Goal: Information Seeking & Learning: Check status

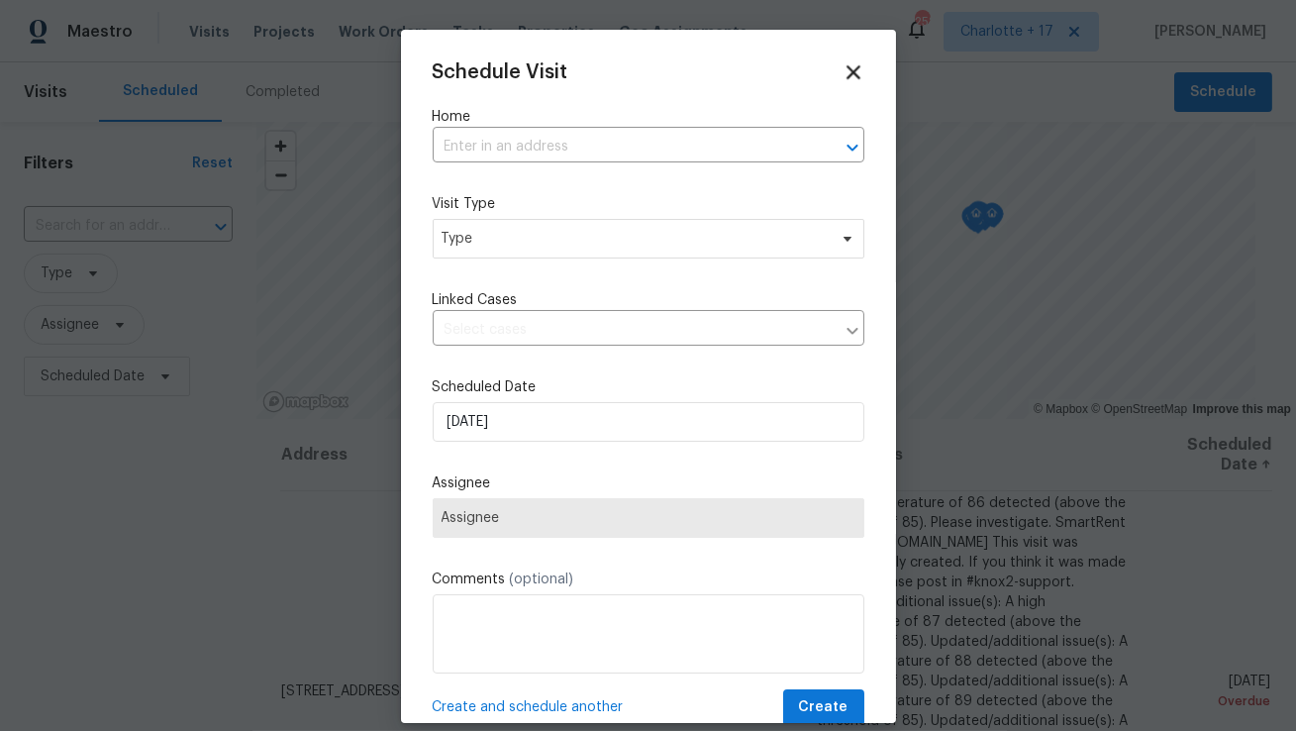
click at [850, 73] on icon at bounding box center [854, 72] width 14 height 14
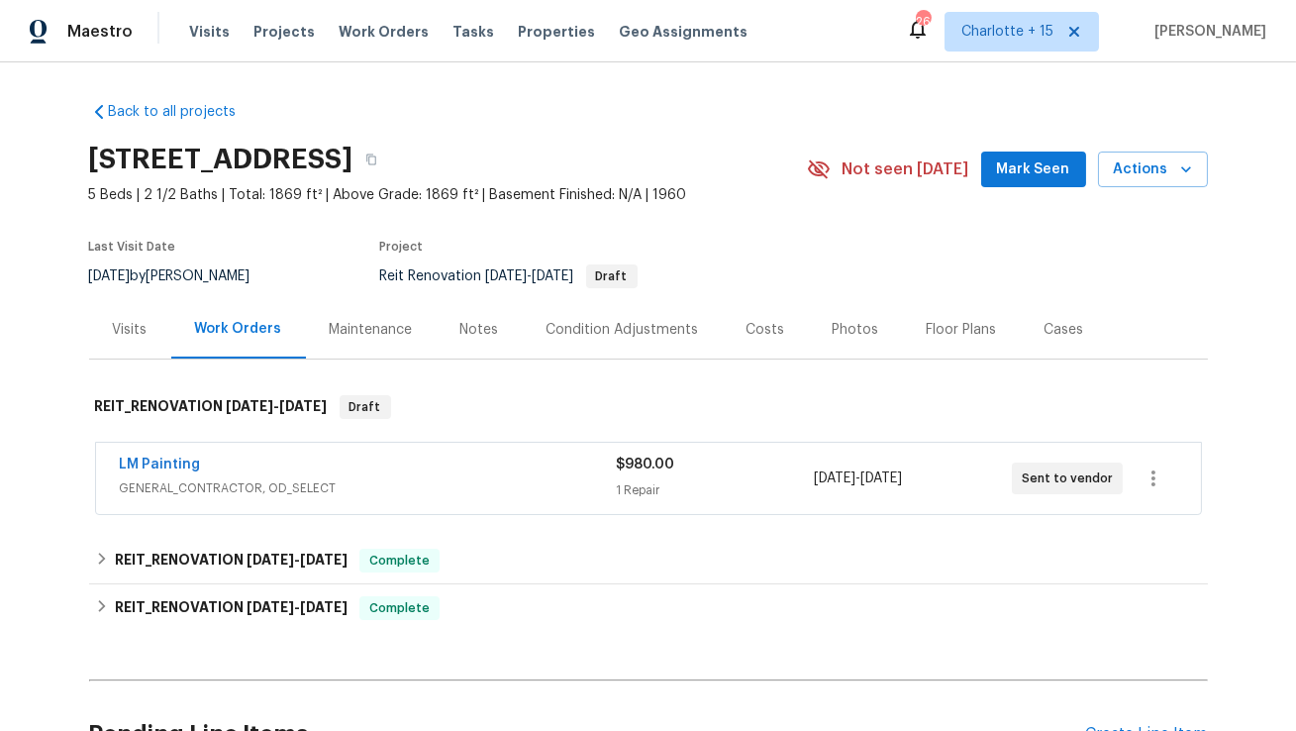
click at [752, 326] on div "Costs" at bounding box center [766, 330] width 39 height 20
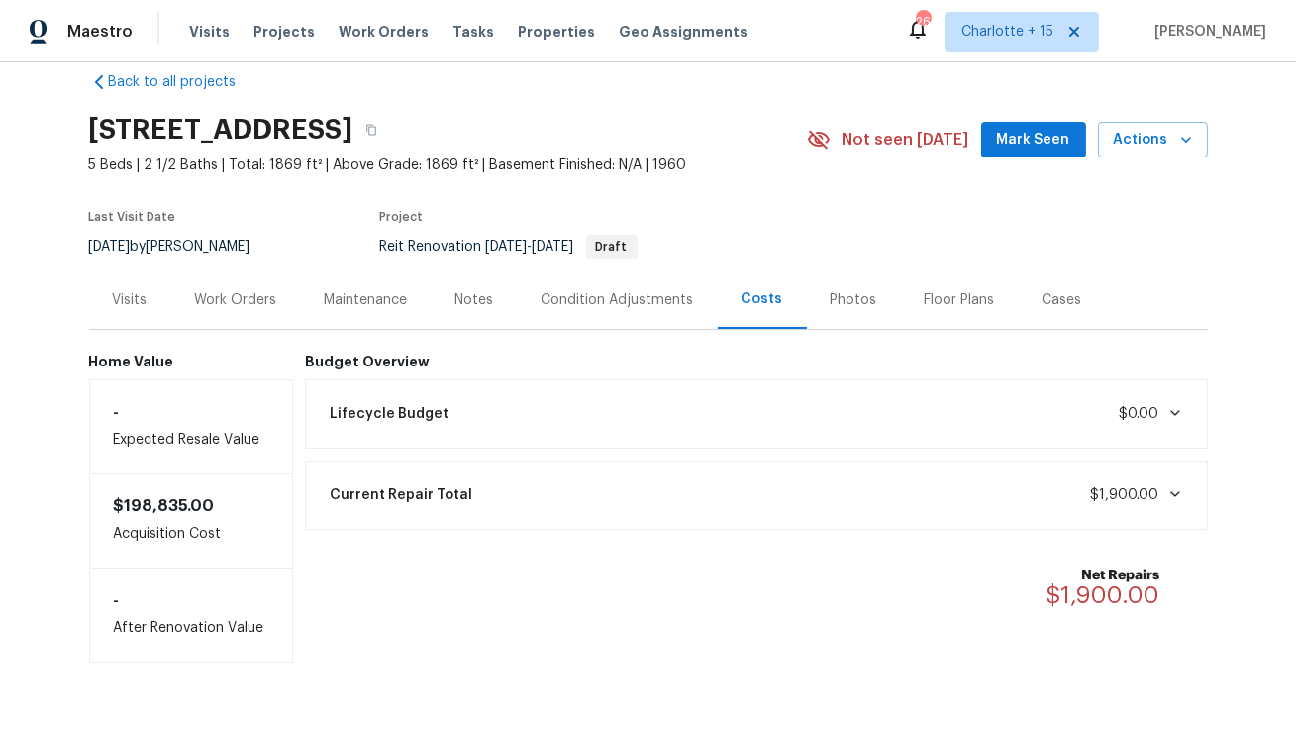
scroll to position [32, 0]
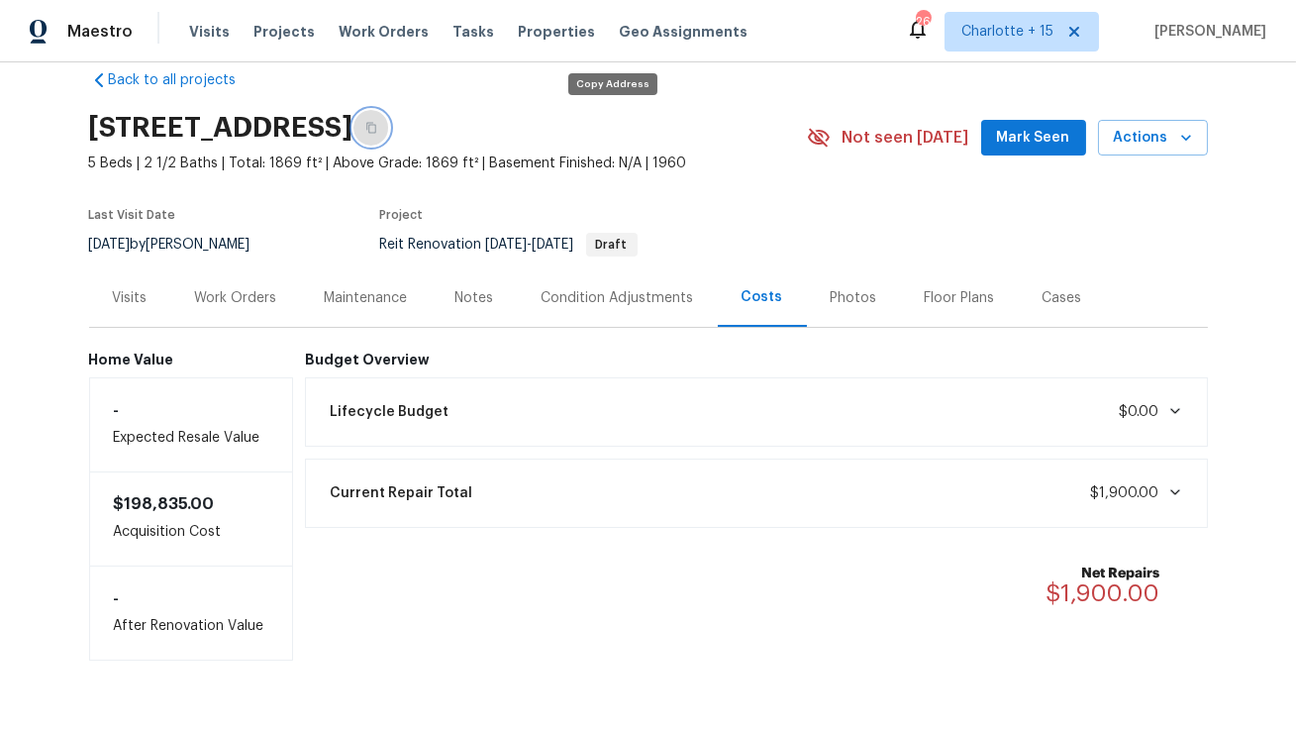
click at [377, 130] on icon "button" at bounding box center [371, 128] width 12 height 12
click at [238, 296] on div "Work Orders" at bounding box center [236, 298] width 82 height 20
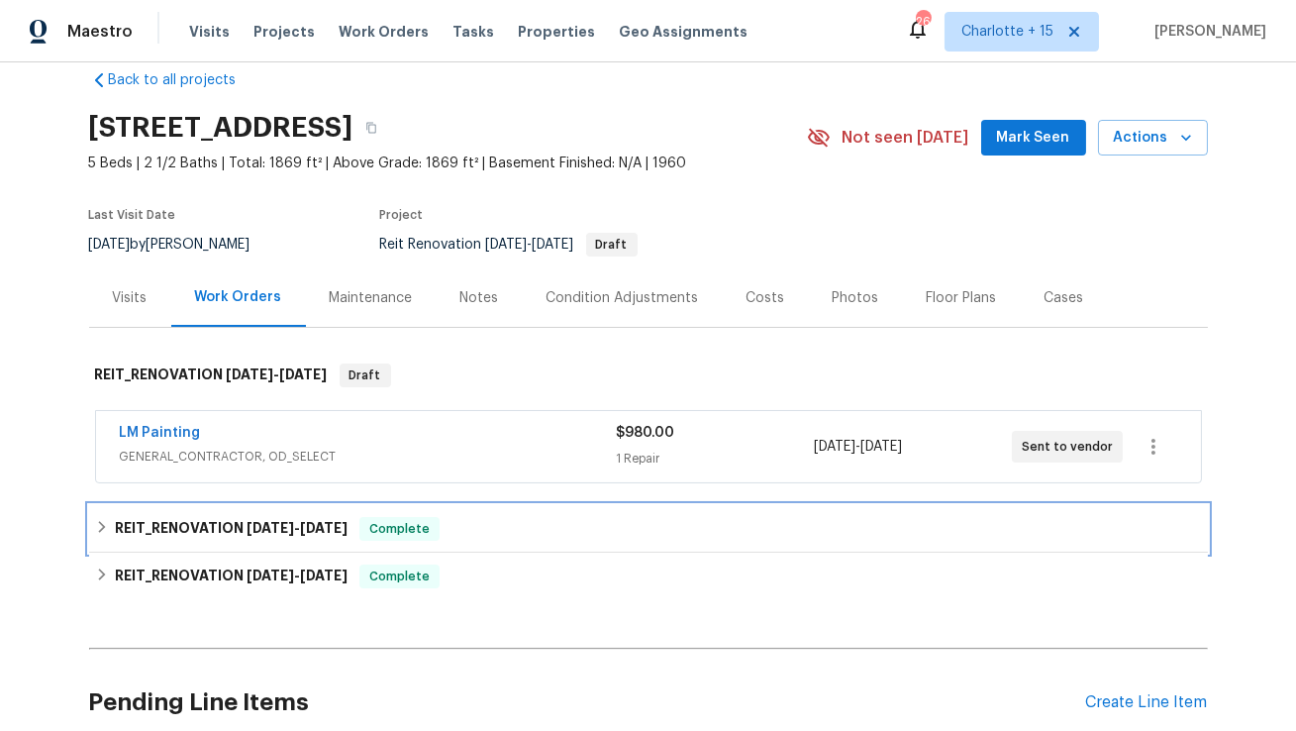
click at [263, 521] on span "[DATE]" at bounding box center [271, 528] width 48 height 14
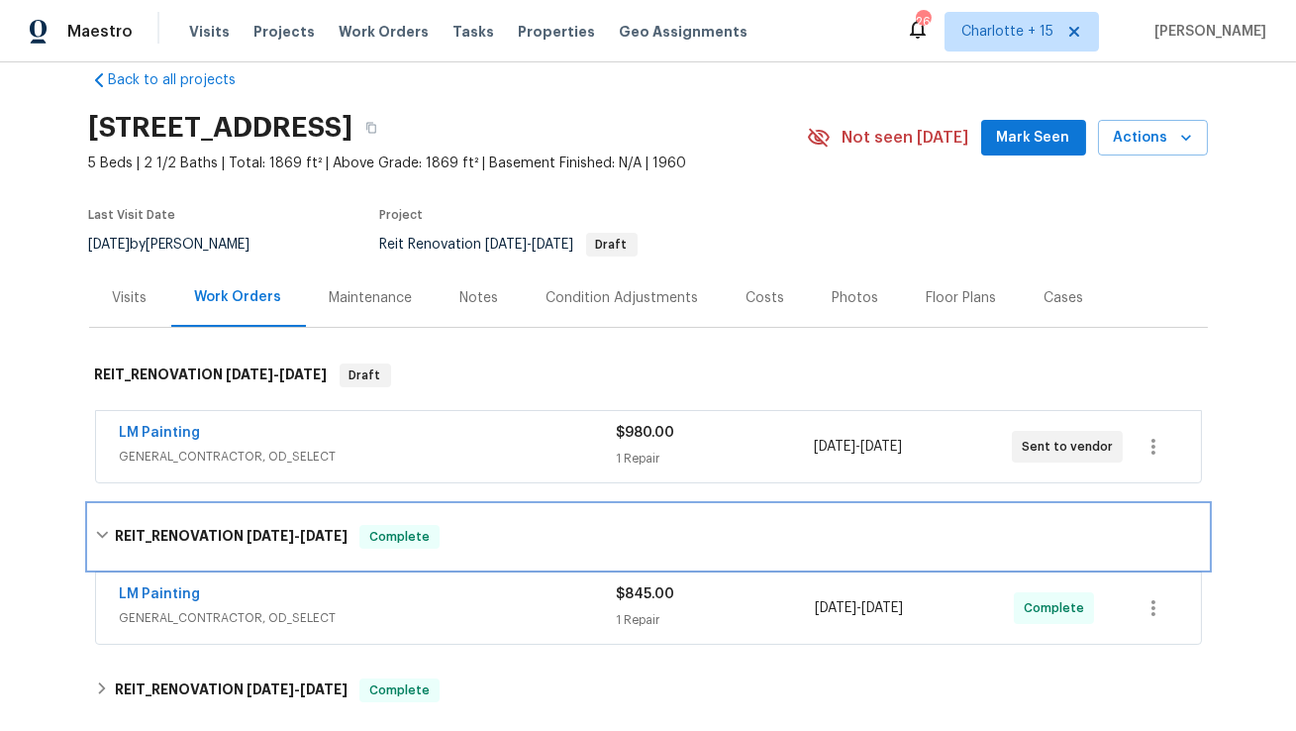
scroll to position [70, 0]
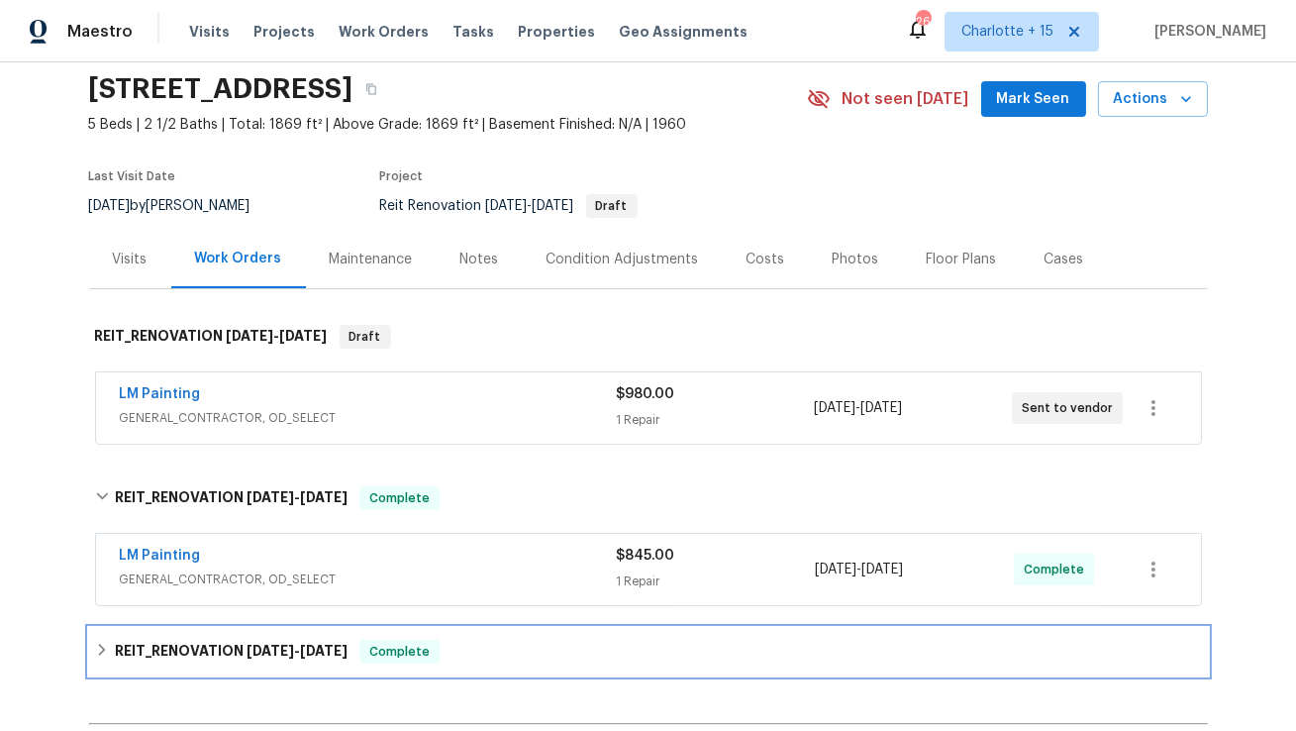
click at [238, 640] on h6 "REIT_RENOVATION [DATE] - [DATE]" at bounding box center [231, 652] width 233 height 24
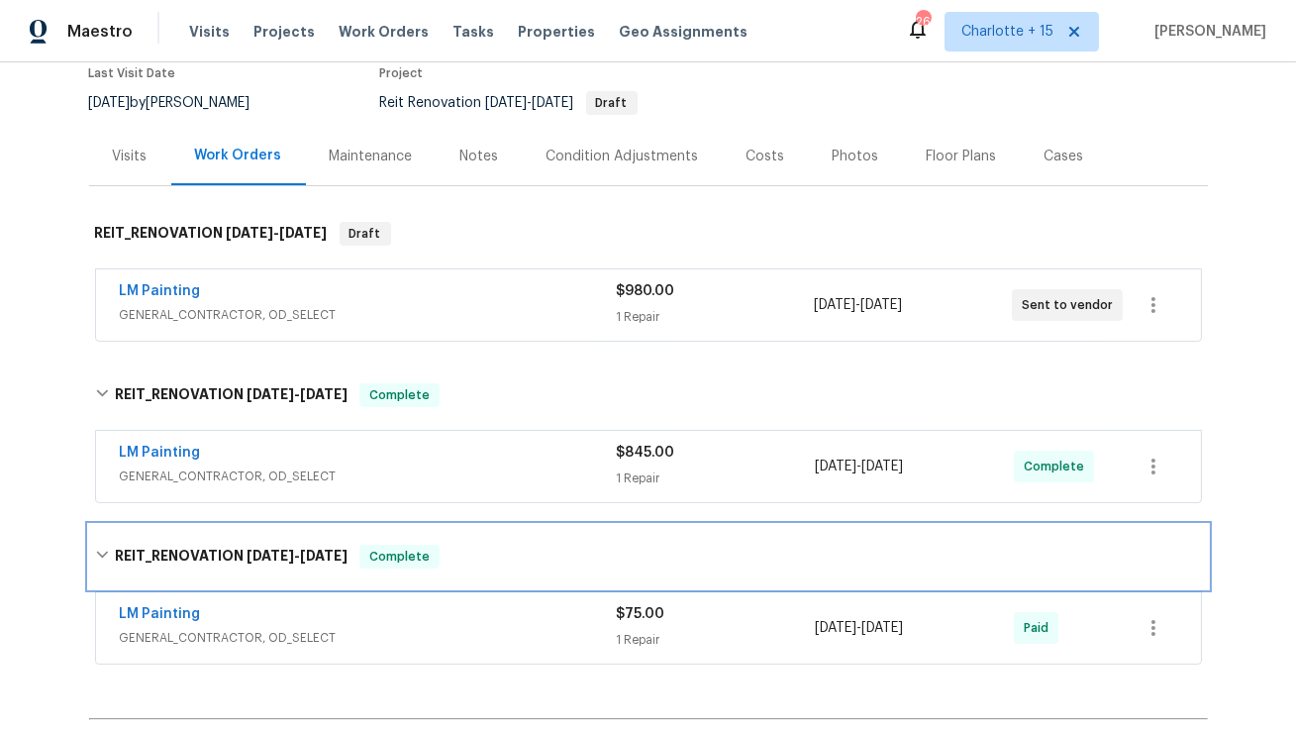
scroll to position [166, 0]
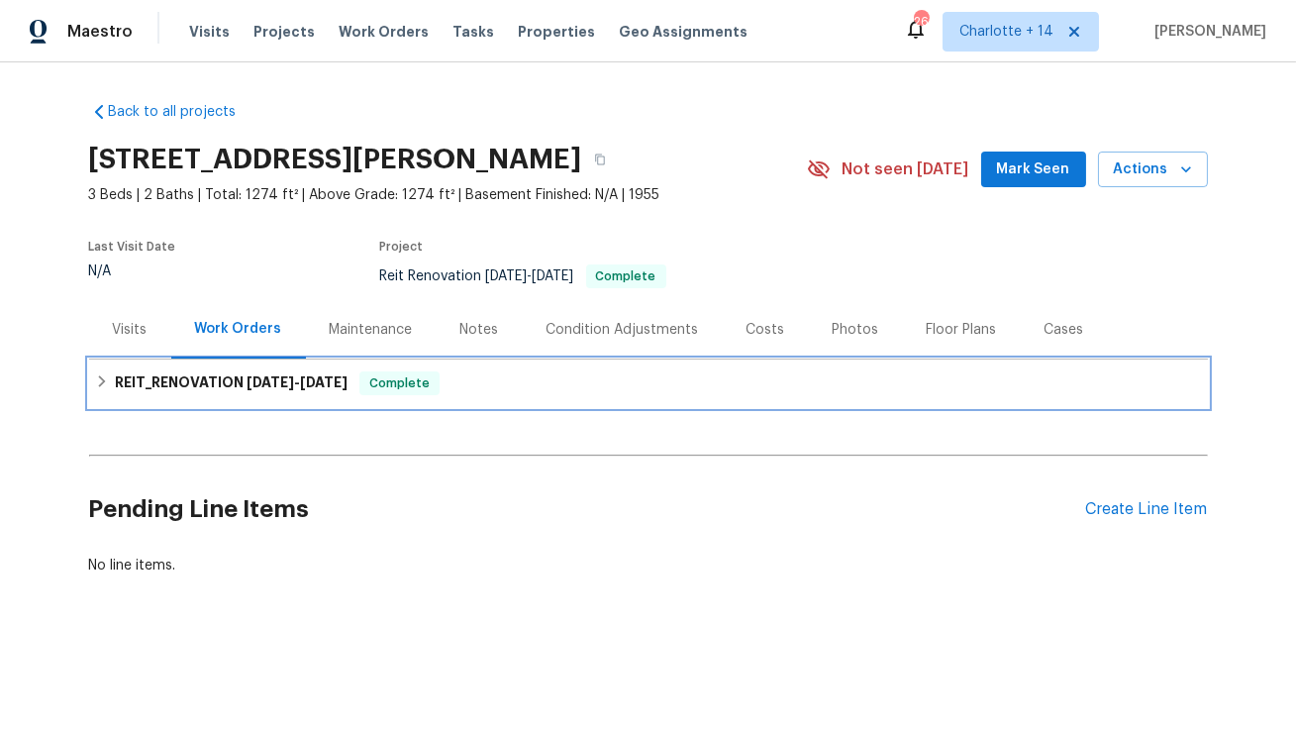
click at [276, 373] on h6 "REIT_RENOVATION 8/15/25 - 8/27/25" at bounding box center [231, 383] width 233 height 24
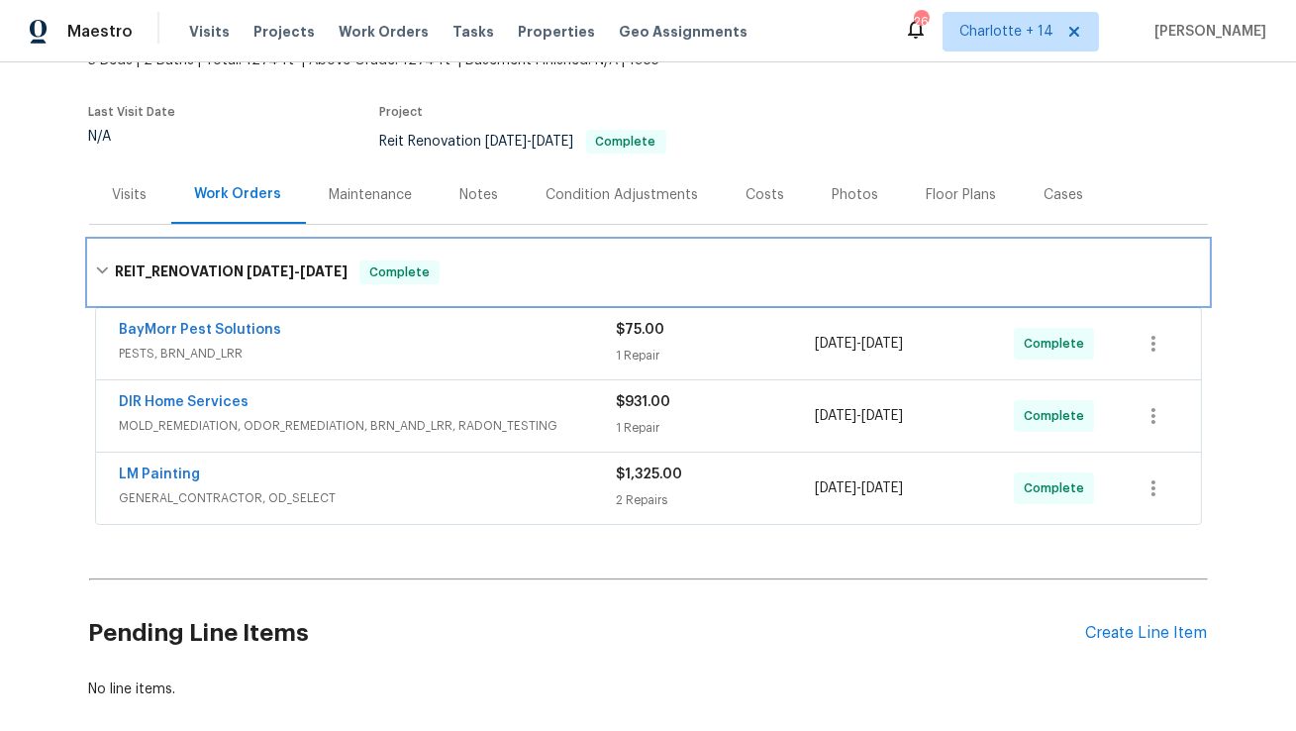
scroll to position [50, 0]
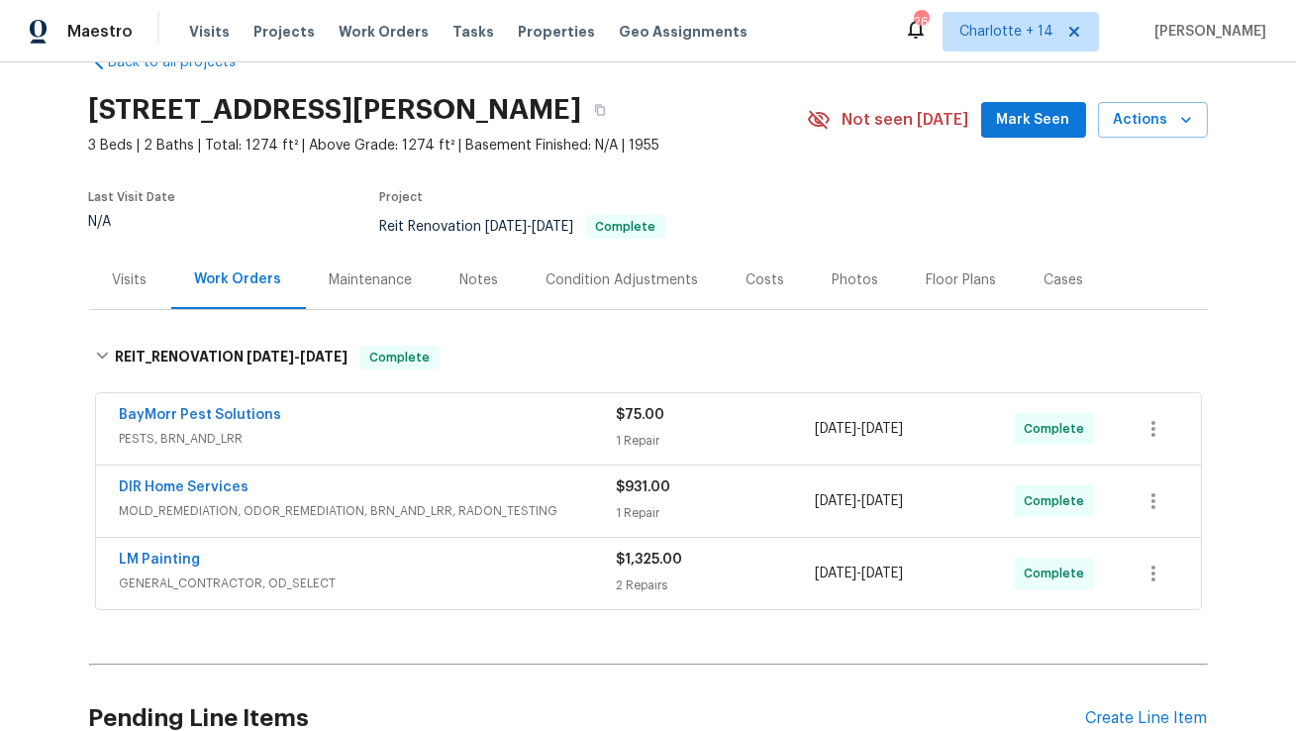
click at [766, 280] on div "Costs" at bounding box center [766, 280] width 39 height 20
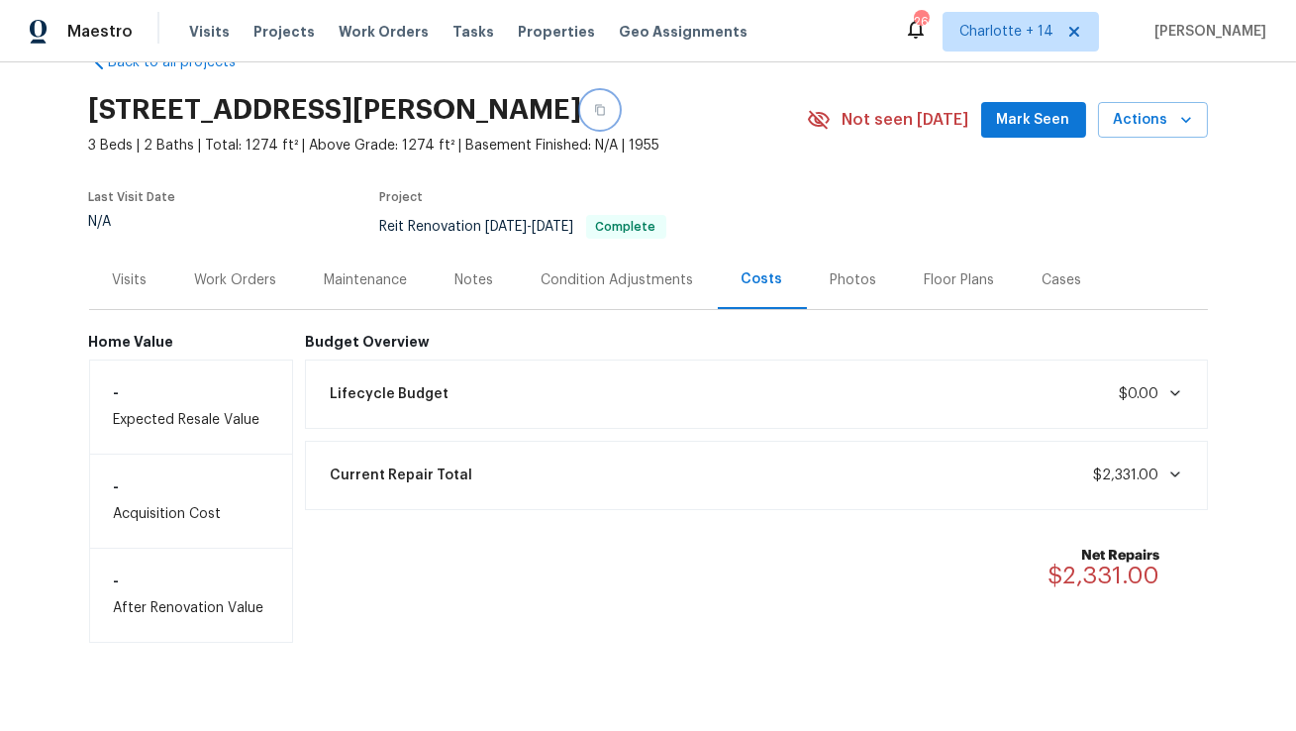
click at [595, 111] on icon "button" at bounding box center [600, 110] width 10 height 11
click at [235, 266] on div "Work Orders" at bounding box center [236, 280] width 130 height 58
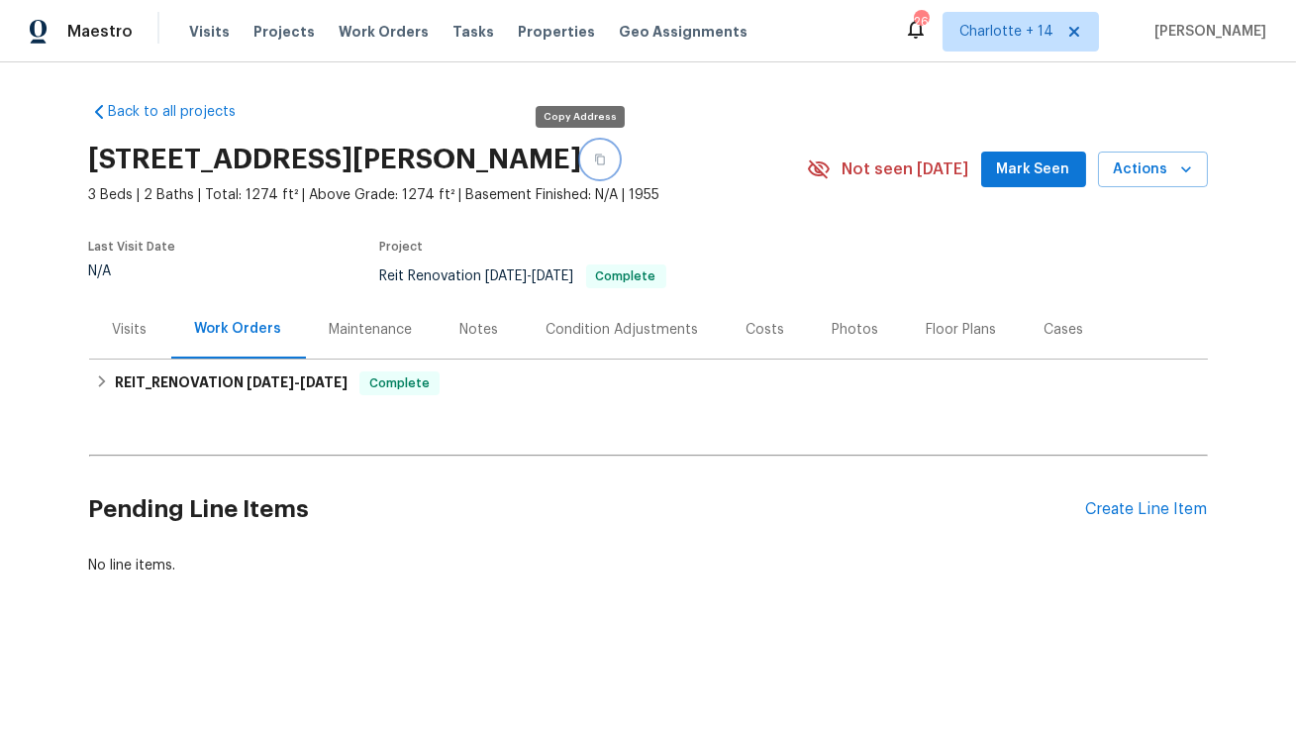
click at [582, 161] on button "button" at bounding box center [600, 160] width 36 height 36
